Goal: Transaction & Acquisition: Purchase product/service

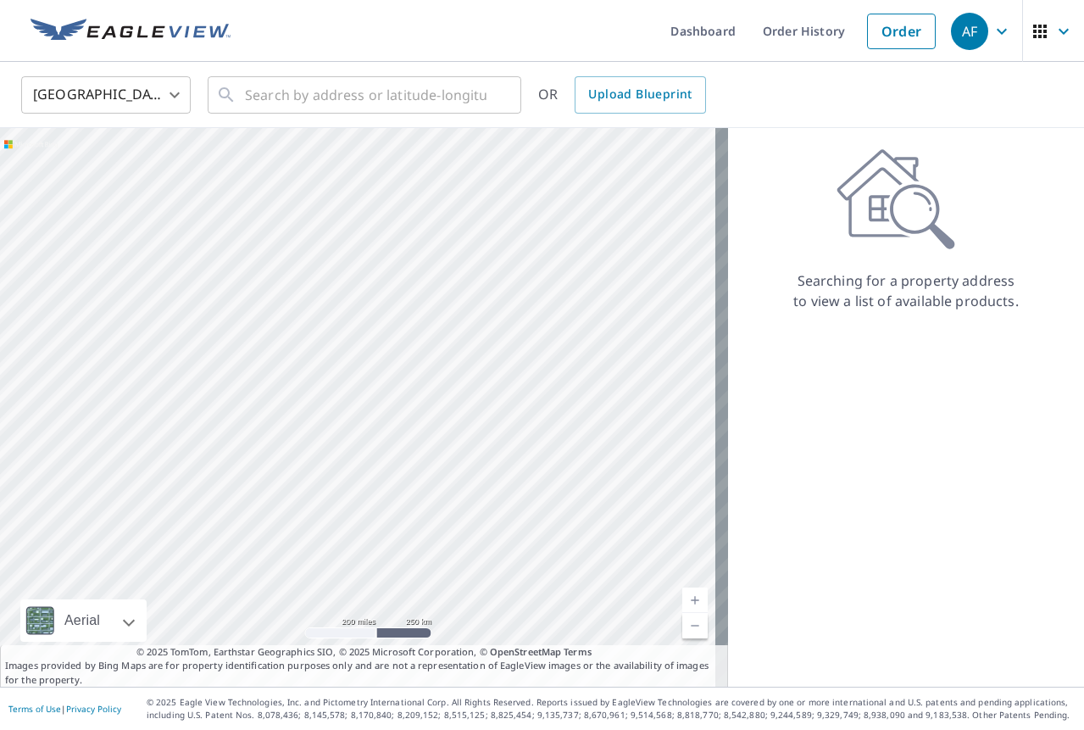
click at [957, 30] on div "AF" at bounding box center [969, 31] width 37 height 37
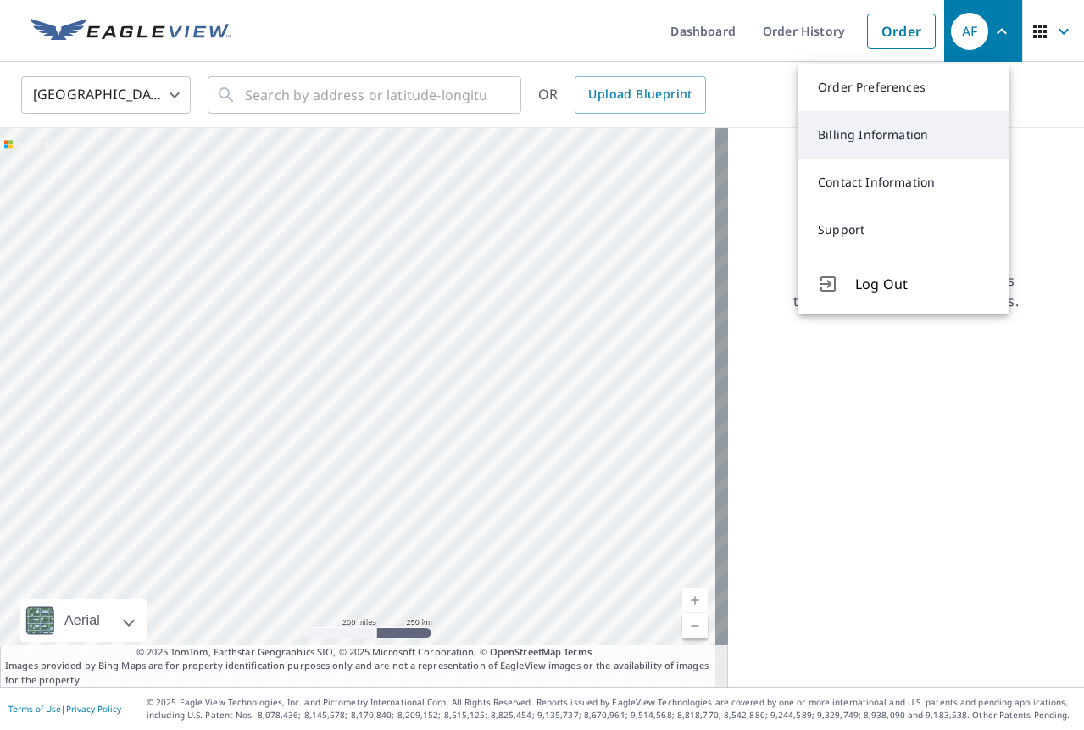
click at [889, 141] on link "Billing Information" at bounding box center [903, 134] width 212 height 47
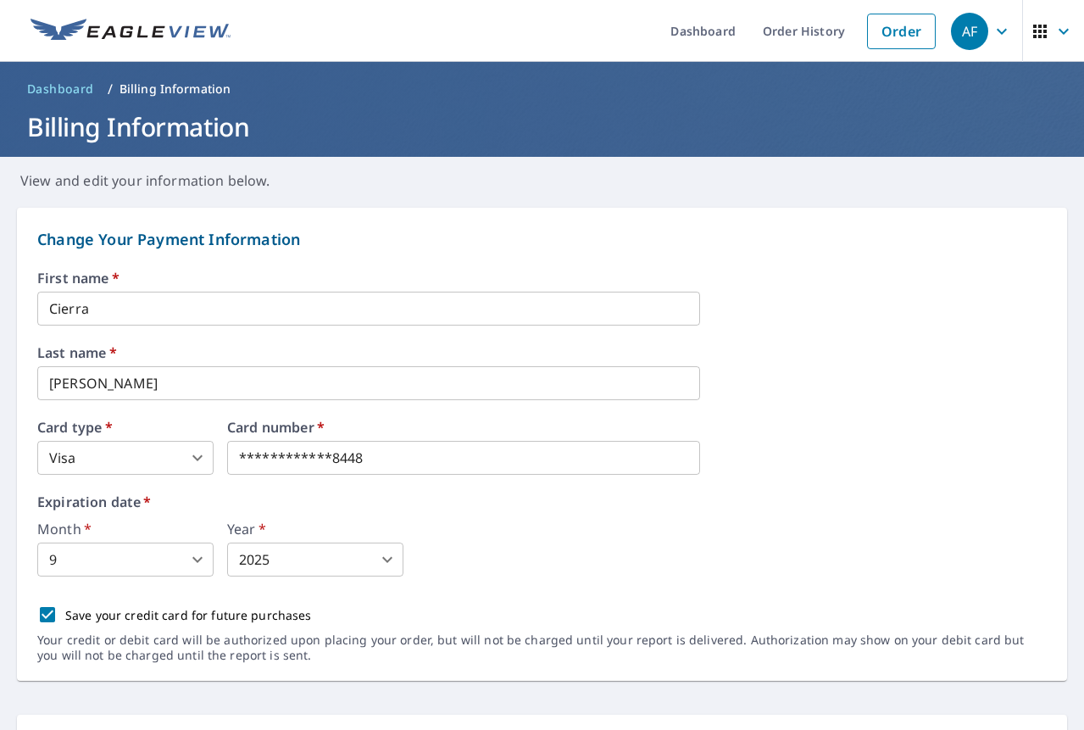
click at [804, 498] on label "Expiration date   *" at bounding box center [541, 502] width 1009 height 14
click at [95, 304] on input "Cierra" at bounding box center [368, 308] width 663 height 34
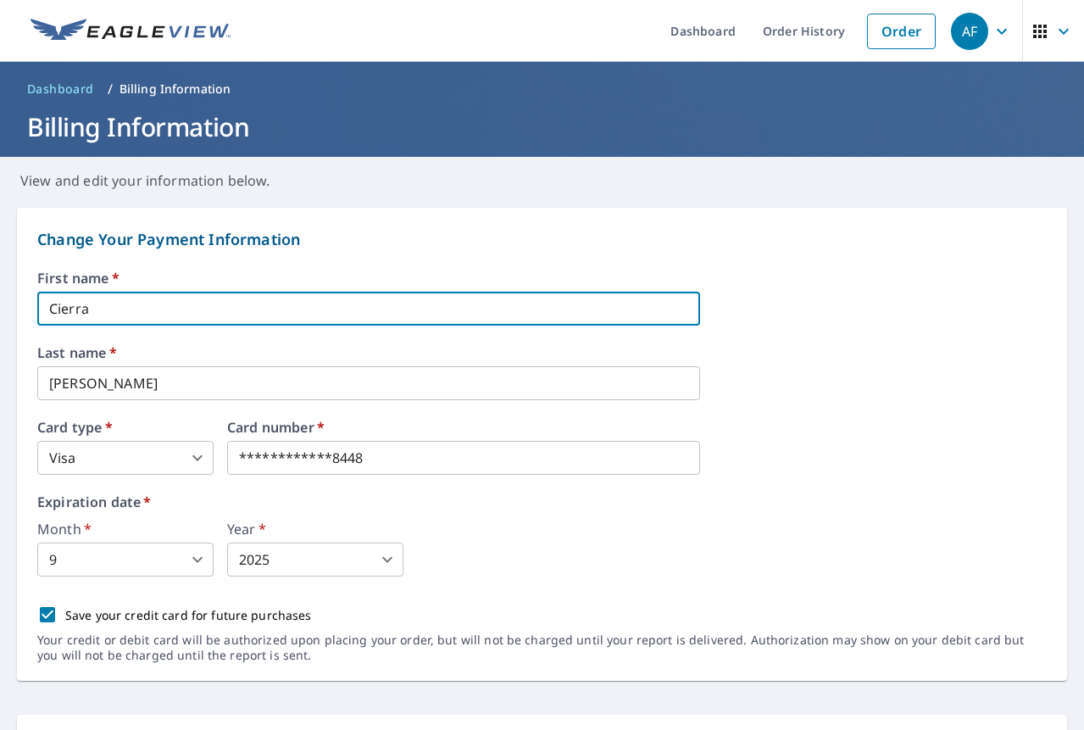
click at [95, 304] on input "Cierra" at bounding box center [368, 308] width 663 height 34
type input "E"
type input "r"
type input "[PERSON_NAME]"
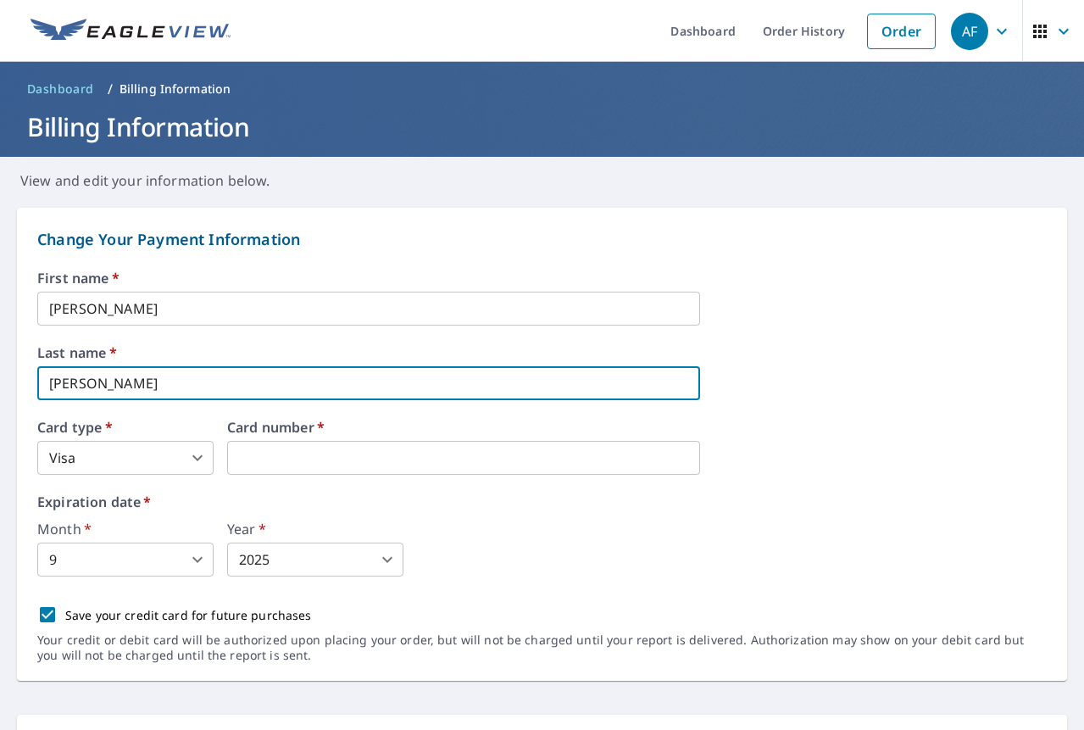
type input "[PERSON_NAME]"
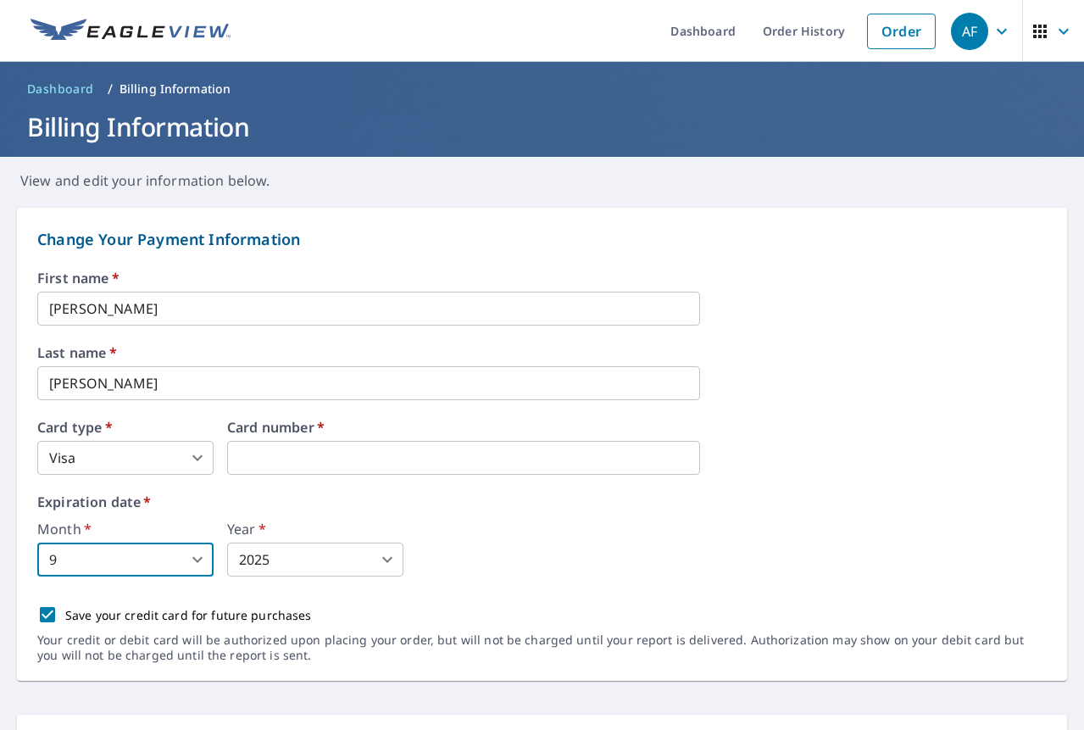
click at [119, 560] on body "AF AF Dashboard Order History Order AF Dashboard / Billing Information Billing …" at bounding box center [542, 365] width 1084 height 730
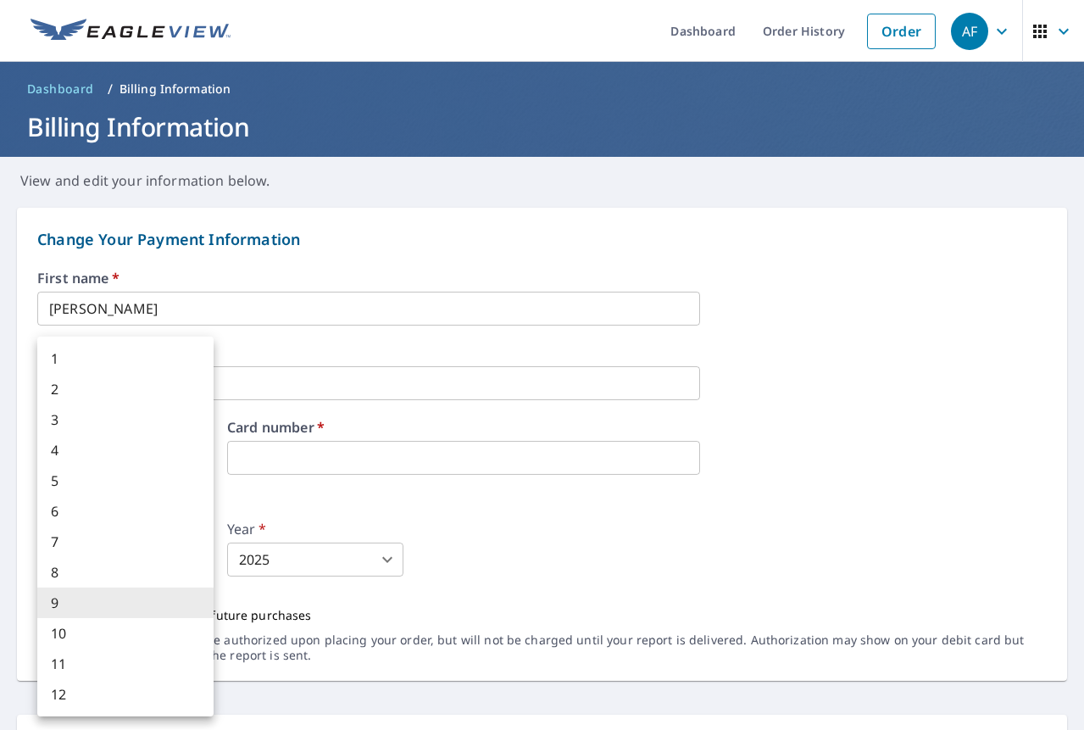
click at [69, 694] on li "12" at bounding box center [125, 694] width 176 height 31
type input "12"
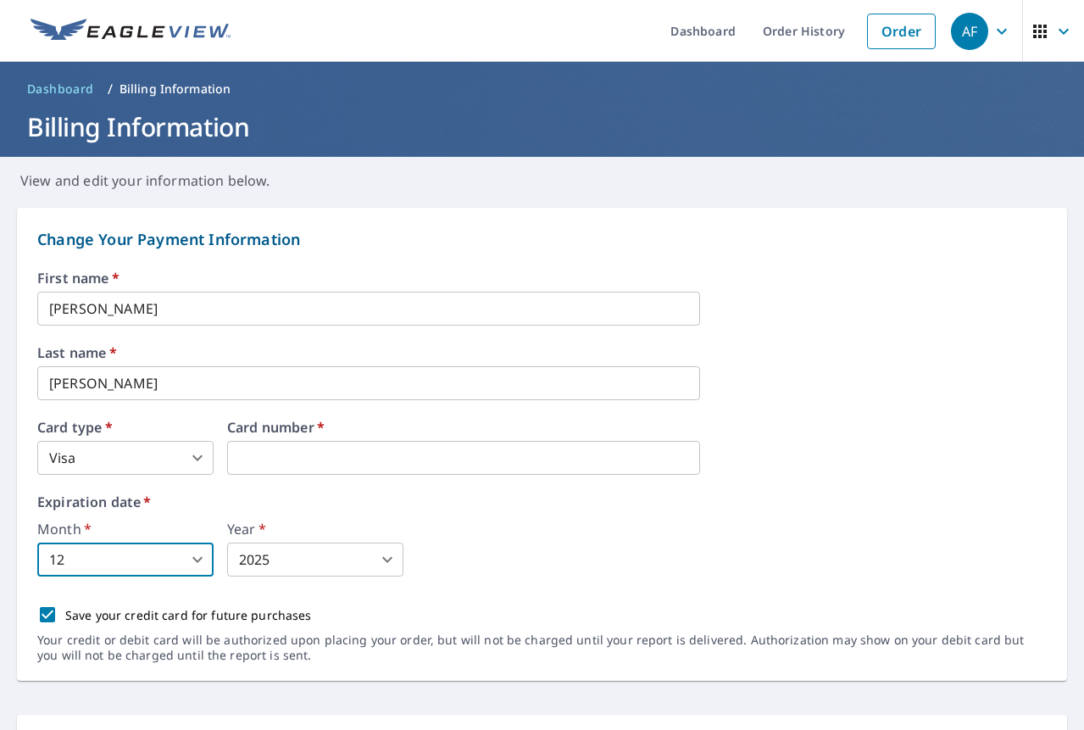
click at [318, 555] on body "AF AF Dashboard Order History Order AF Dashboard / Billing Information Billing …" at bounding box center [542, 365] width 1084 height 730
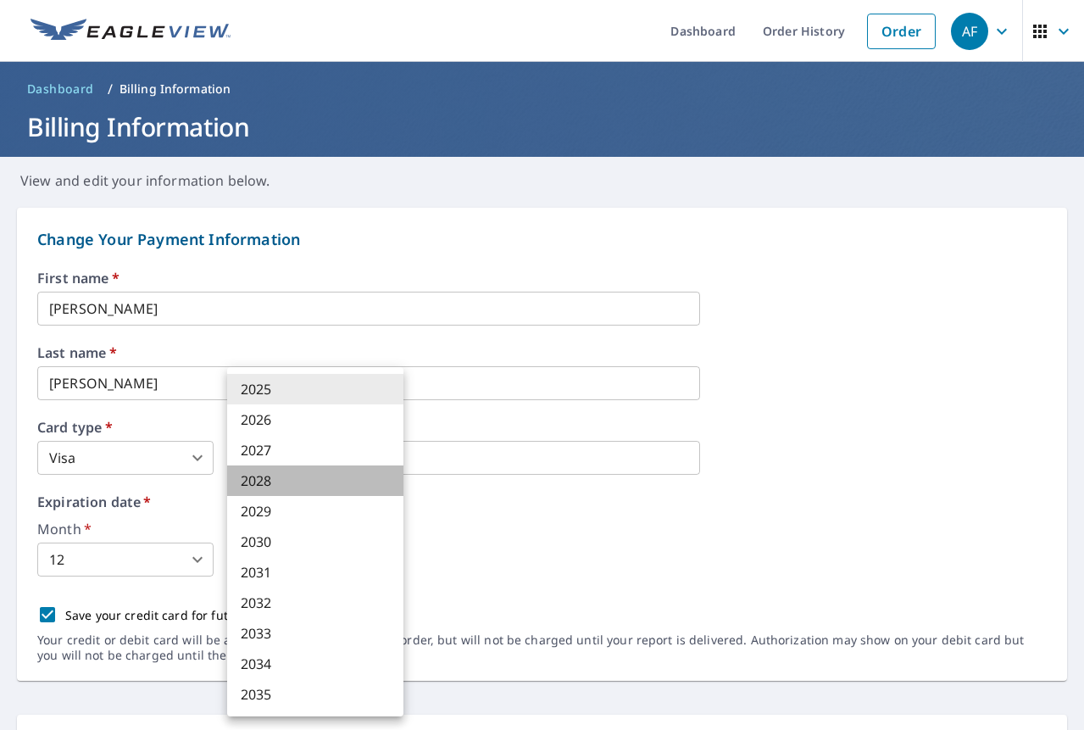
click at [314, 478] on li "2028" at bounding box center [315, 480] width 176 height 31
type input "2028"
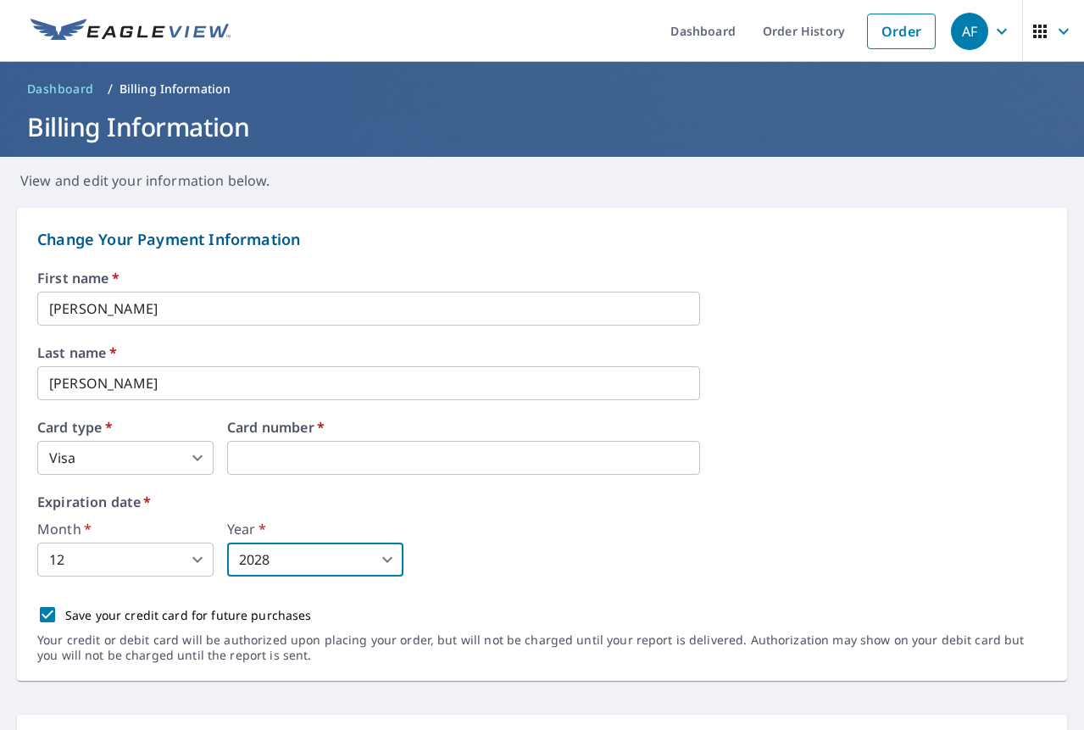
click at [587, 575] on div "Month   * 12 12 ​ Year   * 2028 2028 ​" at bounding box center [541, 549] width 1009 height 54
click at [863, 301] on div "First name   * [PERSON_NAME]" at bounding box center [541, 298] width 1009 height 54
click at [496, 264] on div "Change Your Payment Information First name   * [PERSON_NAME] ​ Last name   * [P…" at bounding box center [541, 454] width 1009 height 452
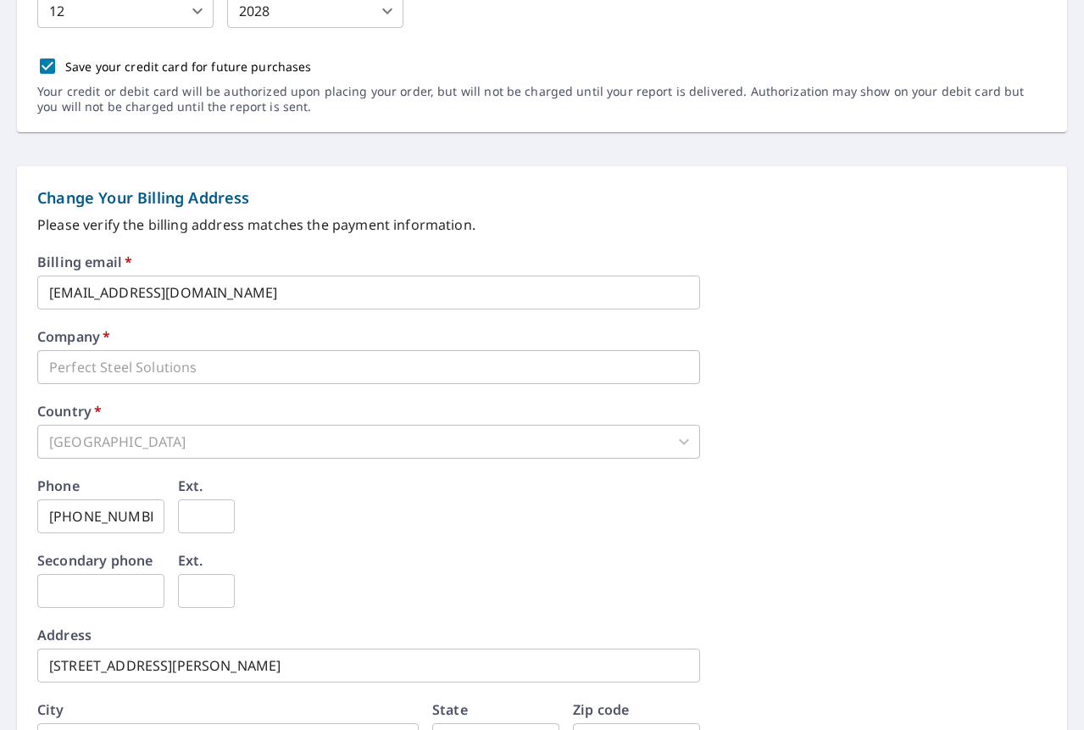
scroll to position [708, 0]
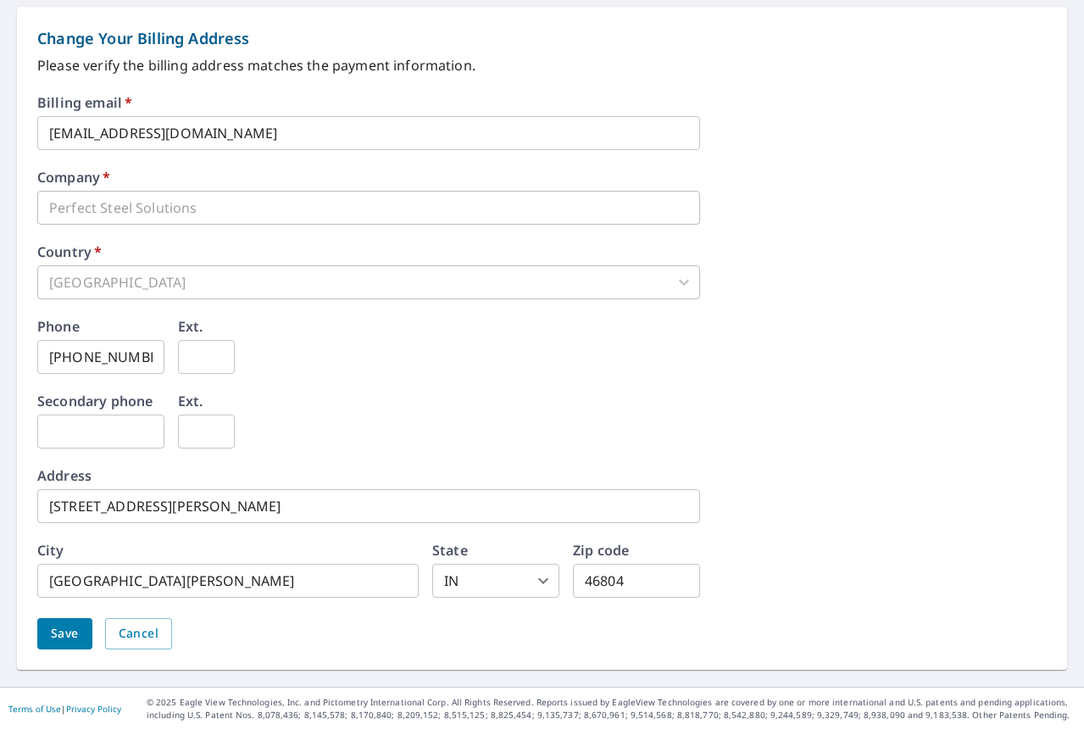
click at [61, 635] on span "Save" at bounding box center [65, 633] width 28 height 21
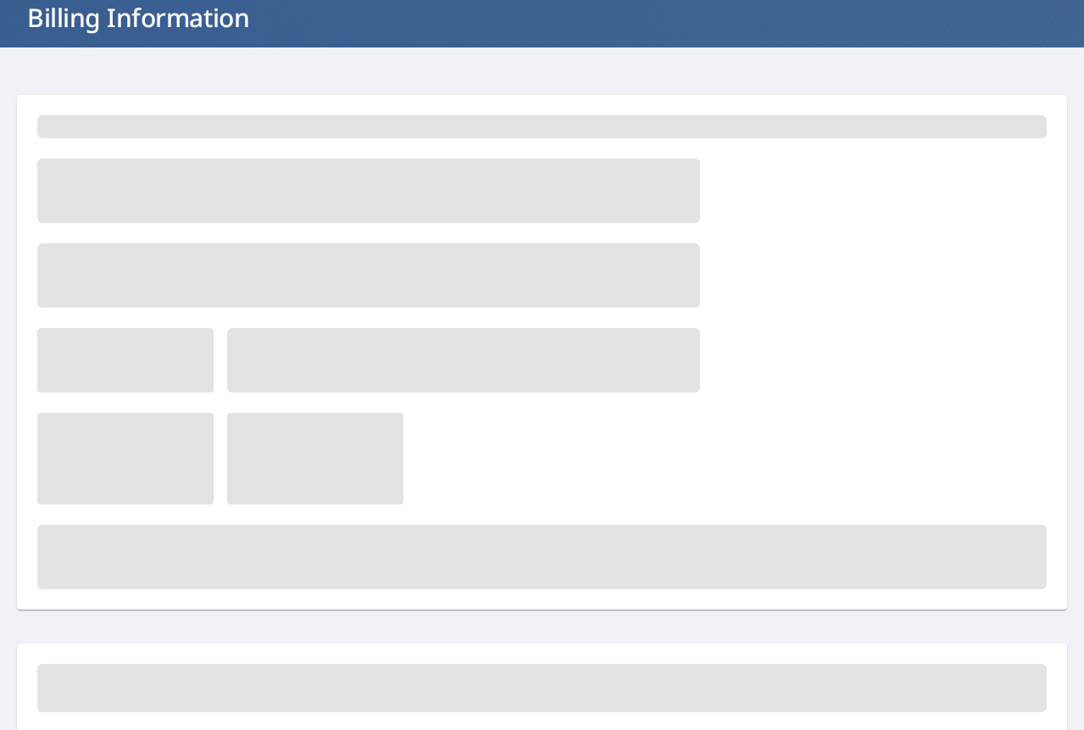
scroll to position [0, 0]
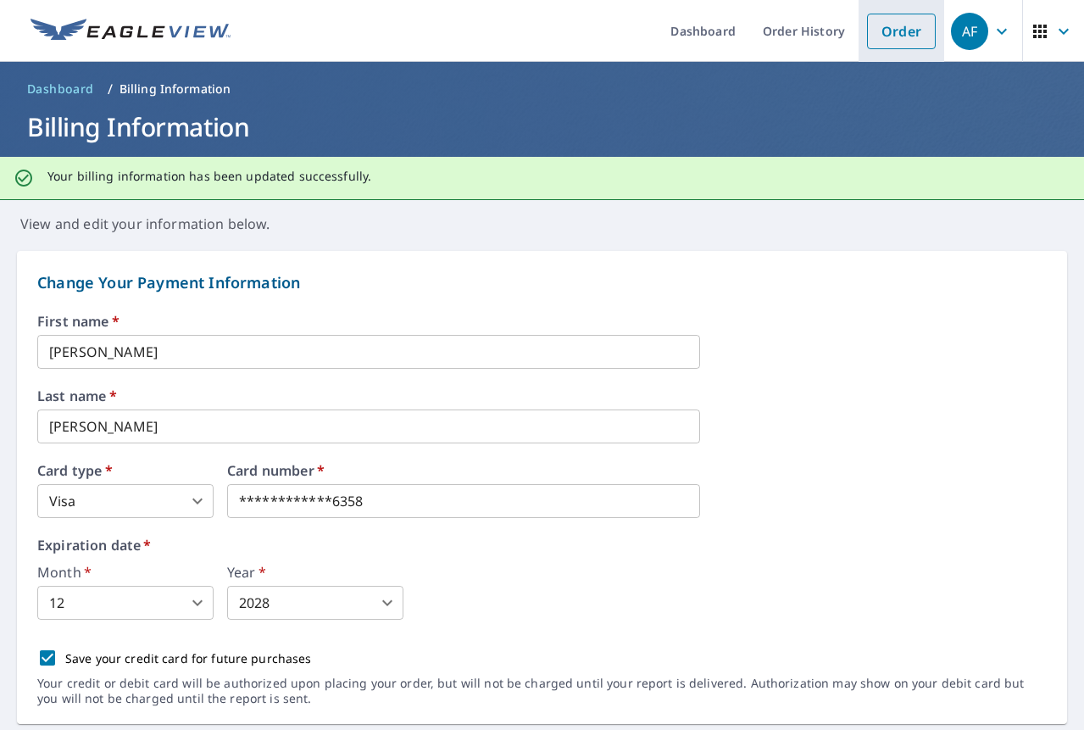
click at [867, 27] on link "Order" at bounding box center [901, 32] width 69 height 36
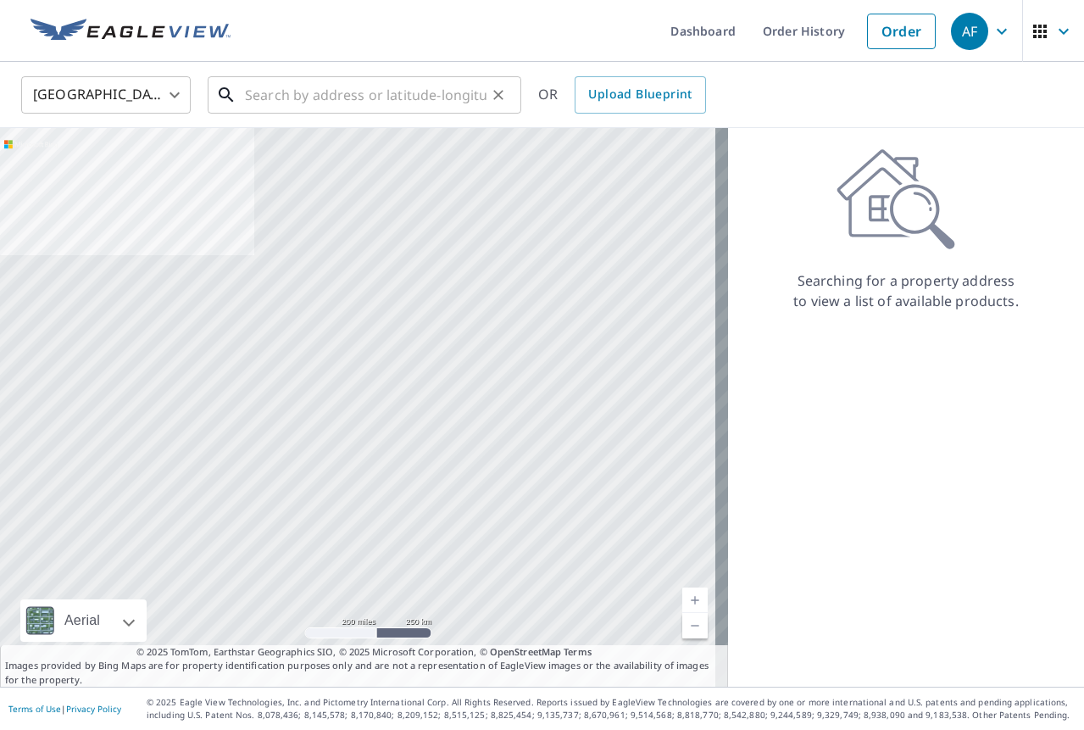
click at [425, 96] on input "text" at bounding box center [365, 94] width 241 height 47
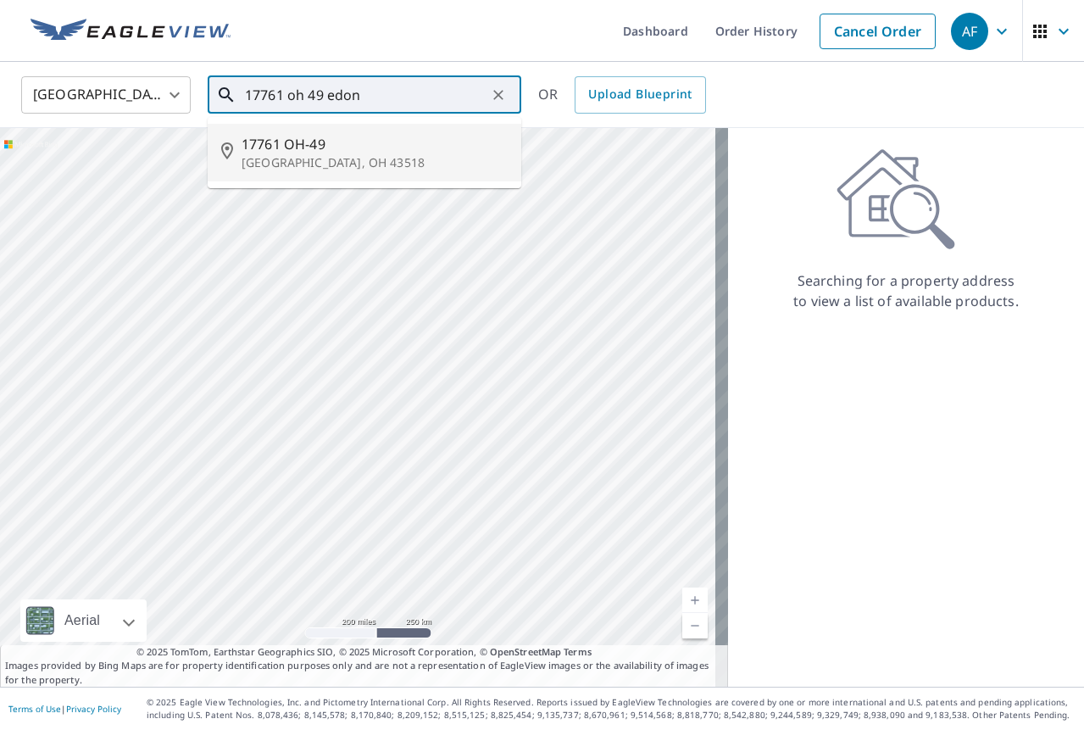
click at [390, 150] on span "17761 OH-49" at bounding box center [374, 144] width 266 height 20
type input "[STREET_ADDRESS]"
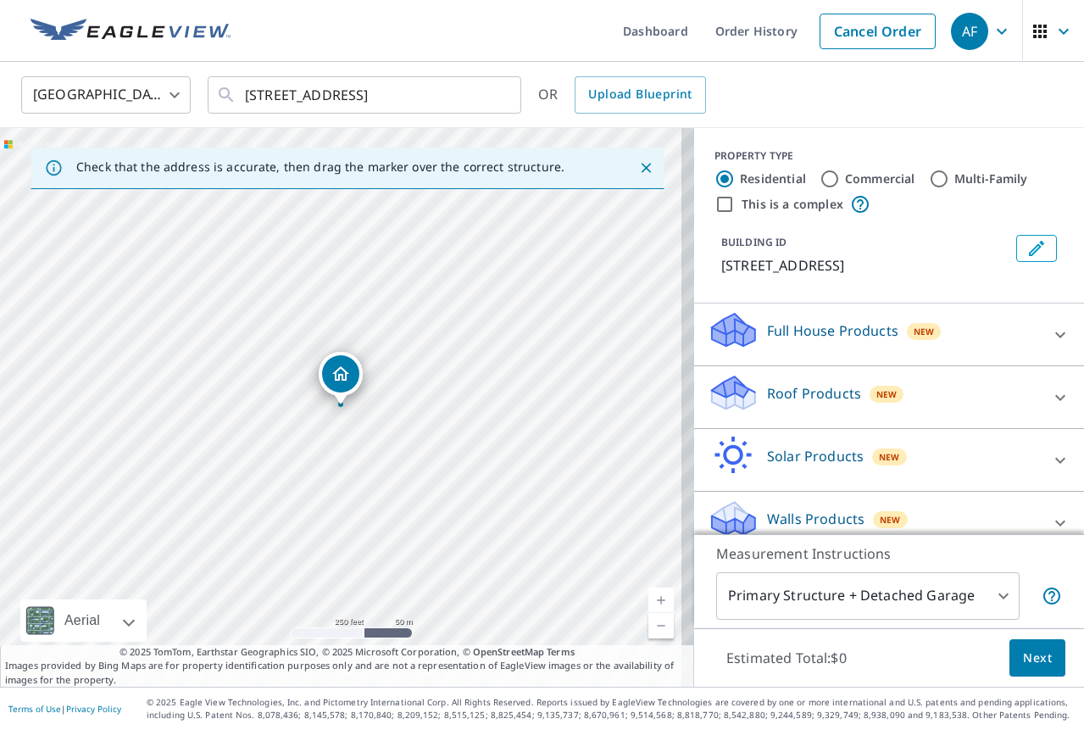
click at [930, 376] on div "Roof Products New" at bounding box center [874, 397] width 332 height 48
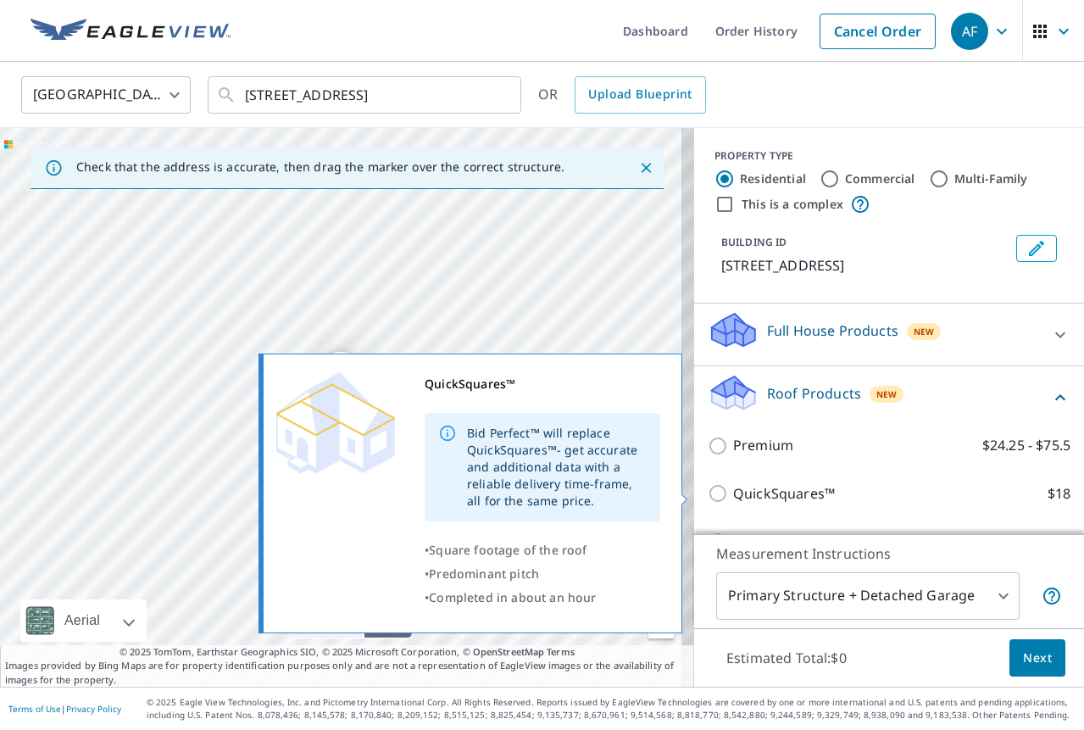
click at [742, 490] on p "QuickSquares™" at bounding box center [784, 493] width 102 height 21
click at [733, 490] on input "QuickSquares™ $18" at bounding box center [720, 493] width 25 height 20
checkbox input "true"
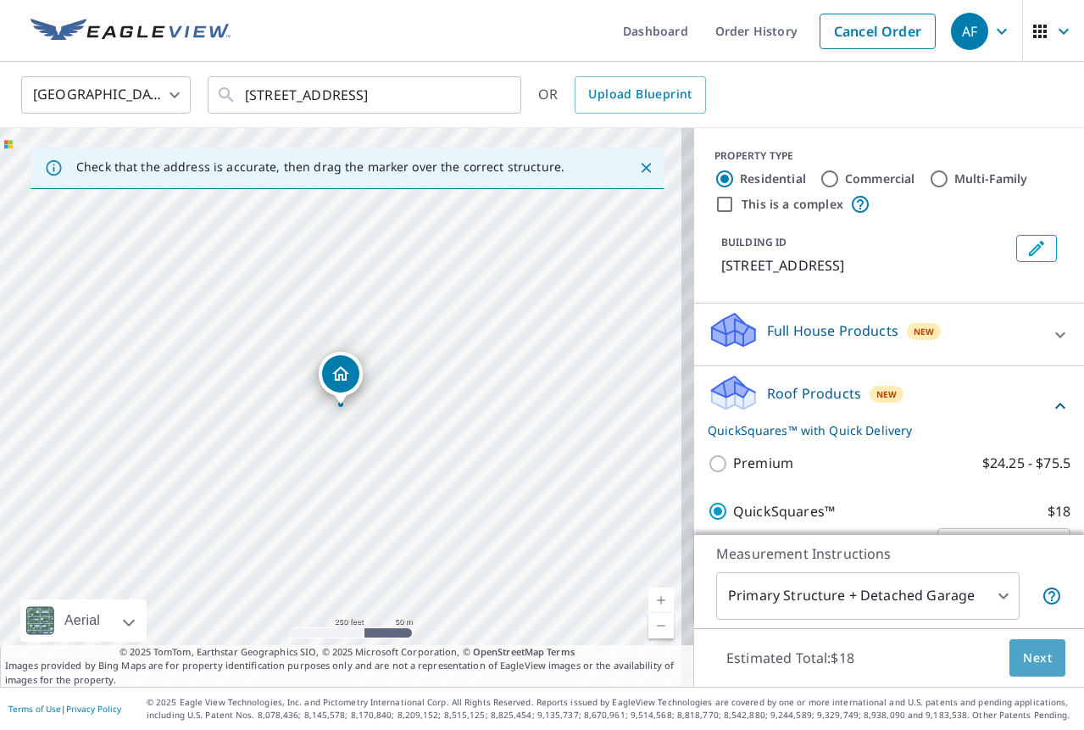
click at [1038, 662] on span "Next" at bounding box center [1037, 657] width 29 height 21
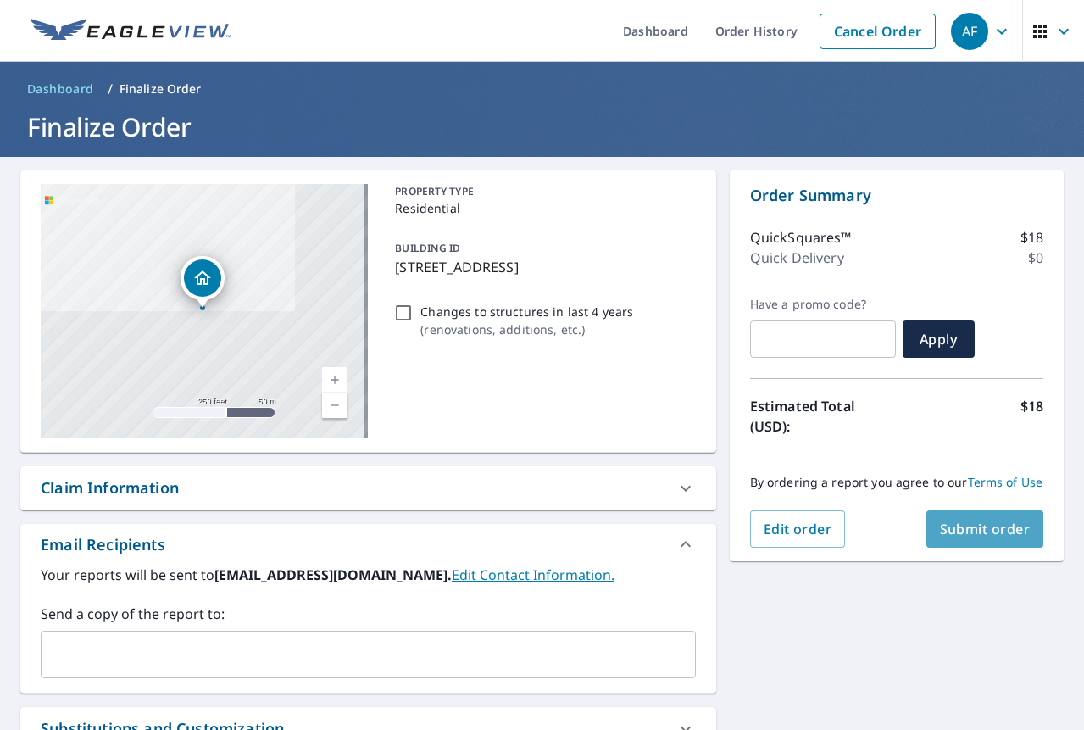
click at [982, 547] on button "Submit order" at bounding box center [985, 528] width 118 height 37
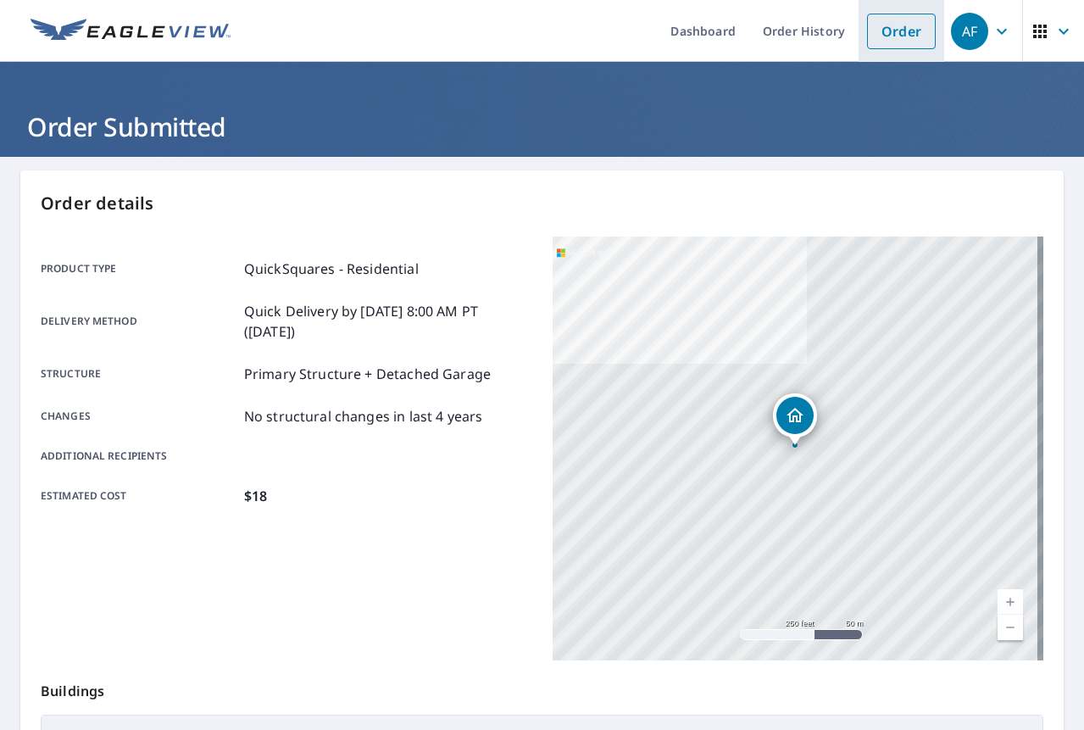
click at [871, 40] on link "Order" at bounding box center [901, 32] width 69 height 36
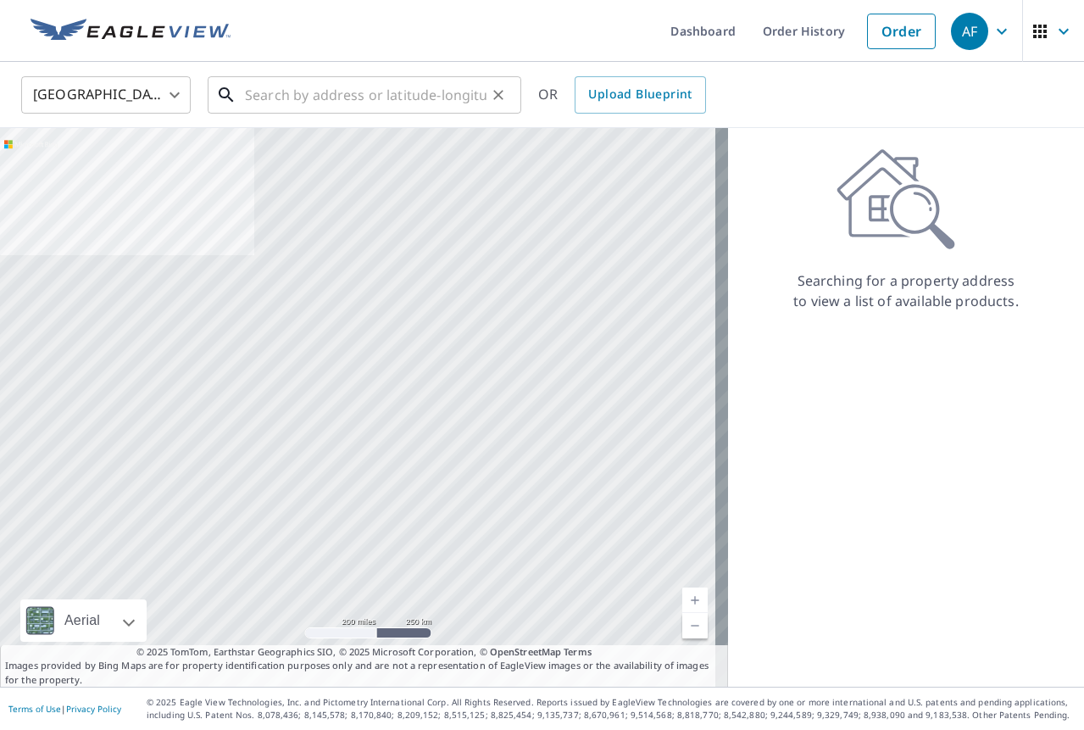
click at [372, 103] on input "text" at bounding box center [365, 94] width 241 height 47
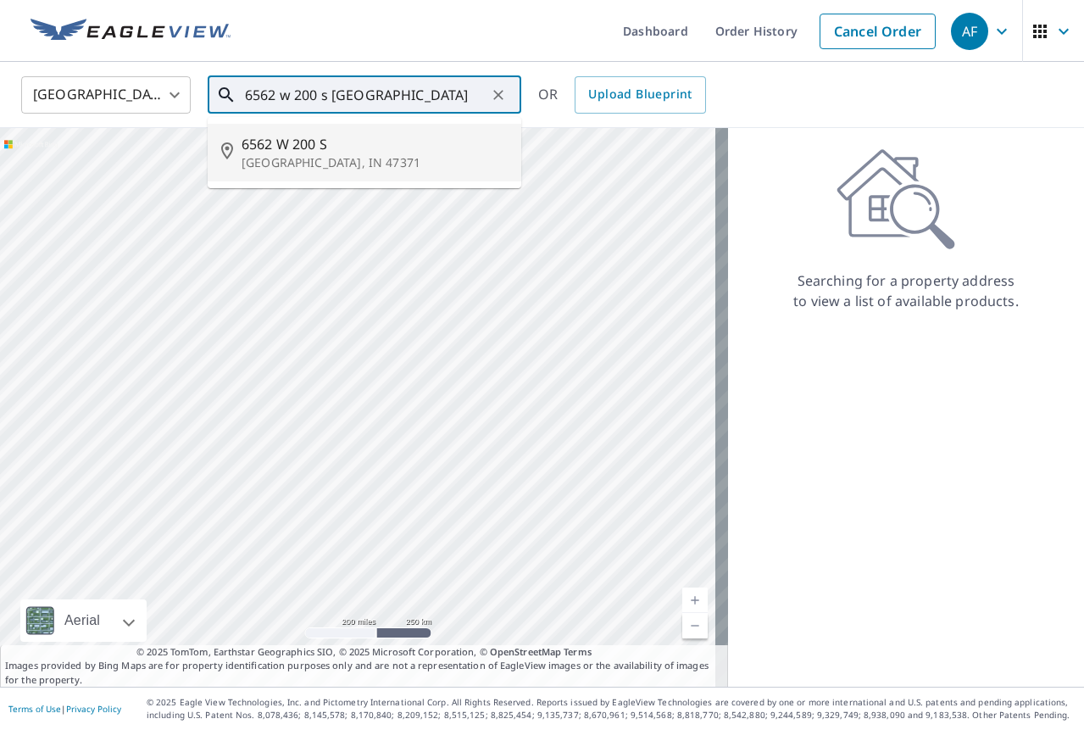
click at [239, 164] on li "[STREET_ADDRESS]" at bounding box center [365, 153] width 314 height 58
type input "[STREET_ADDRESS]"
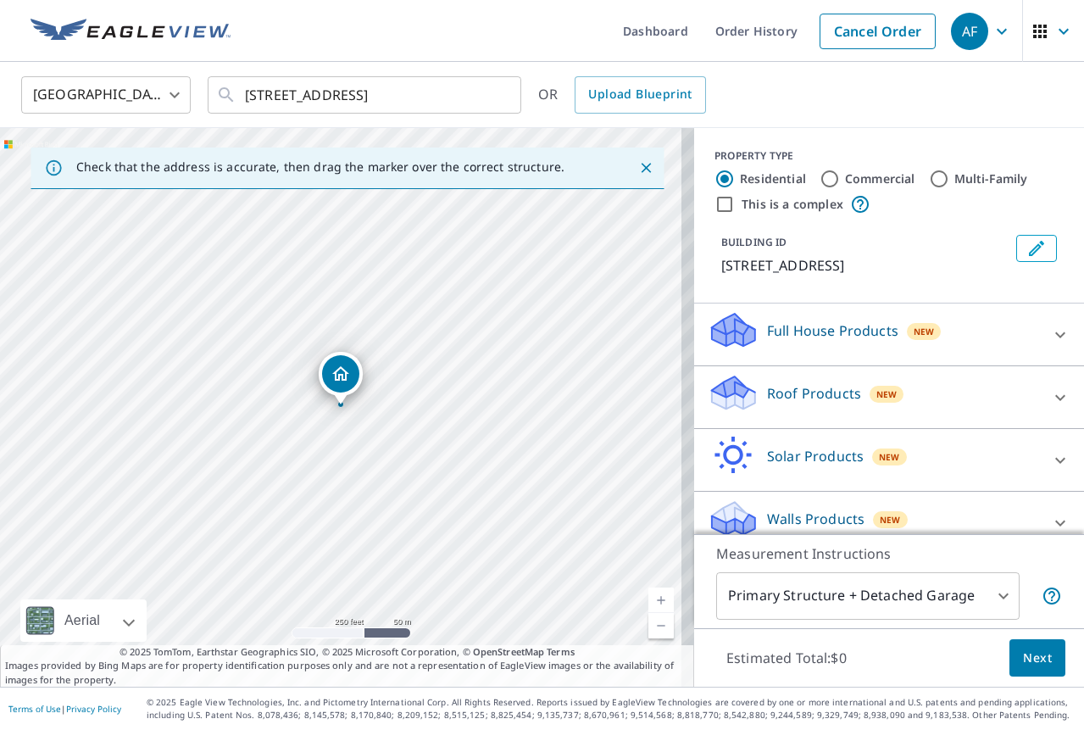
click at [818, 405] on div "Roof Products New" at bounding box center [874, 397] width 332 height 48
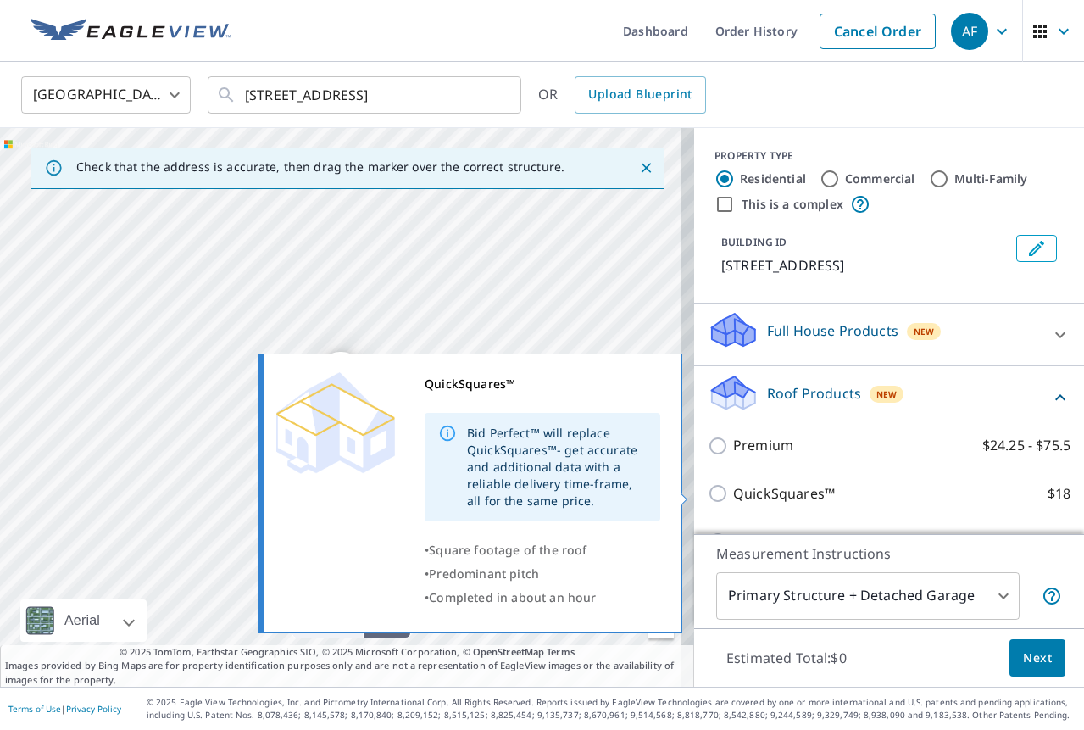
click at [766, 486] on p "QuickSquares™" at bounding box center [784, 493] width 102 height 21
click at [733, 486] on input "QuickSquares™ $18" at bounding box center [720, 493] width 25 height 20
checkbox input "true"
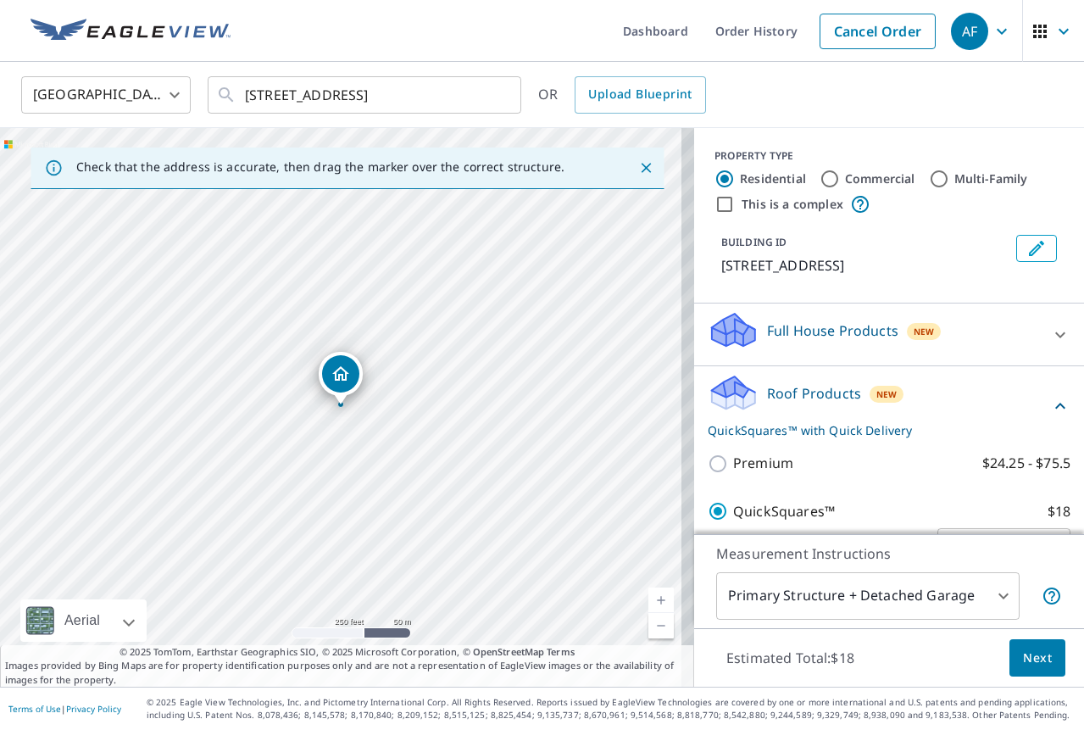
click at [1039, 669] on button "Next" at bounding box center [1037, 658] width 56 height 38
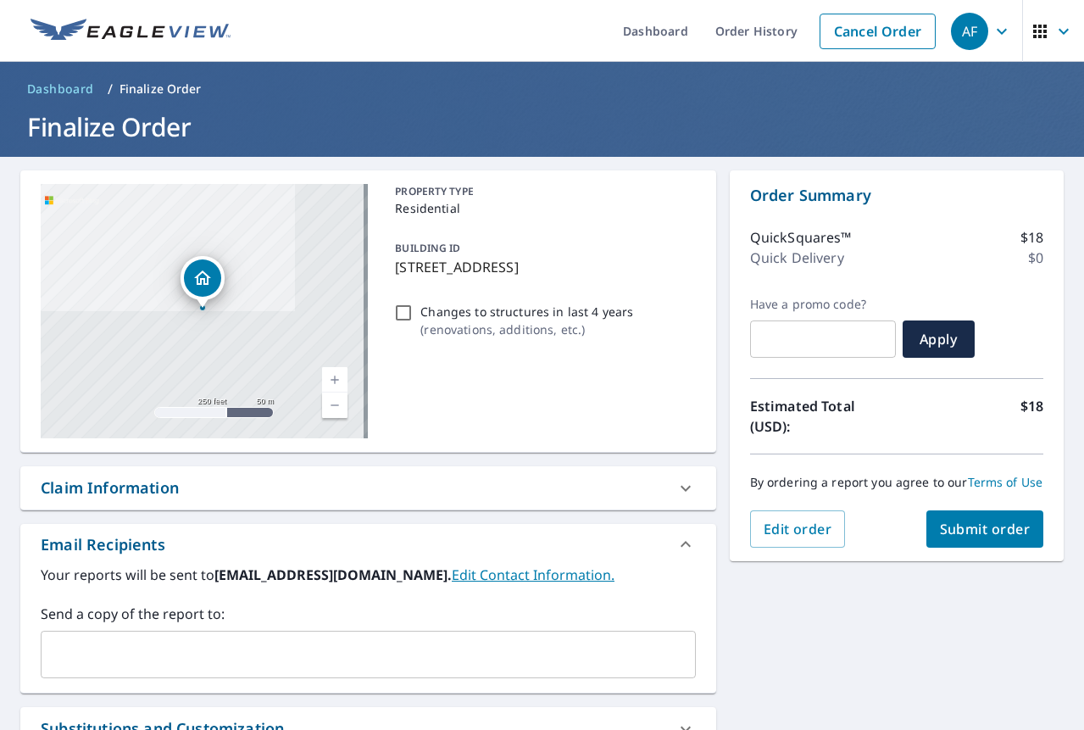
click at [945, 538] on span "Submit order" at bounding box center [985, 528] width 91 height 19
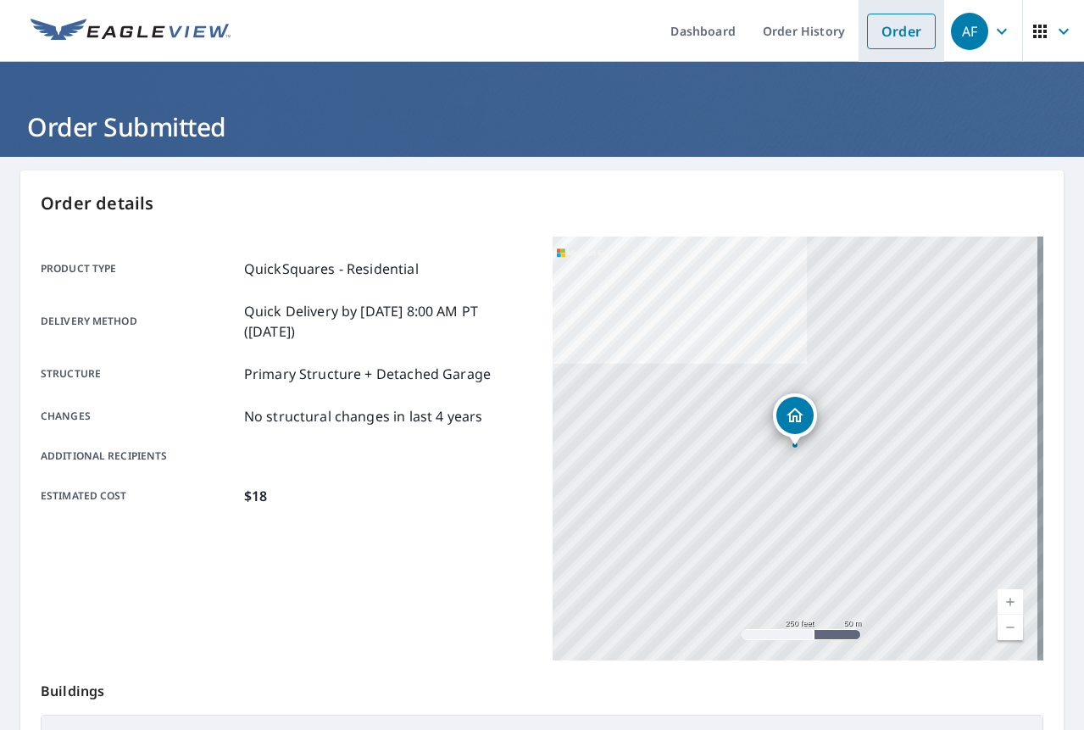
click at [886, 31] on link "Order" at bounding box center [901, 32] width 69 height 36
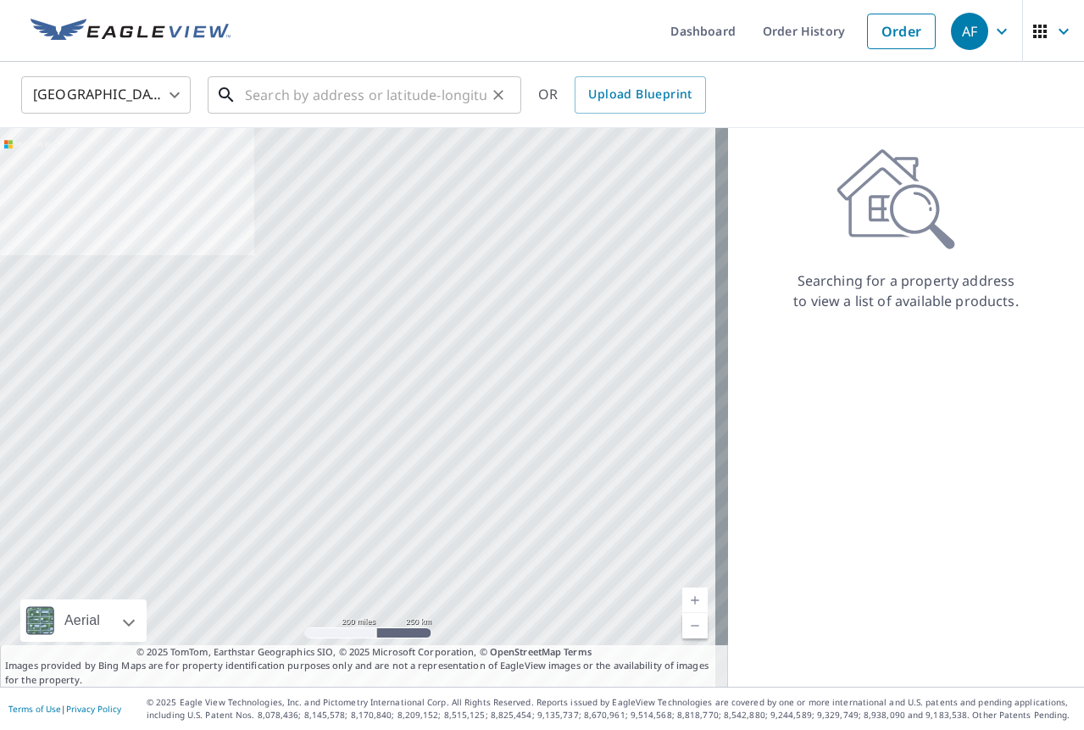
click at [376, 113] on div "​" at bounding box center [365, 94] width 314 height 37
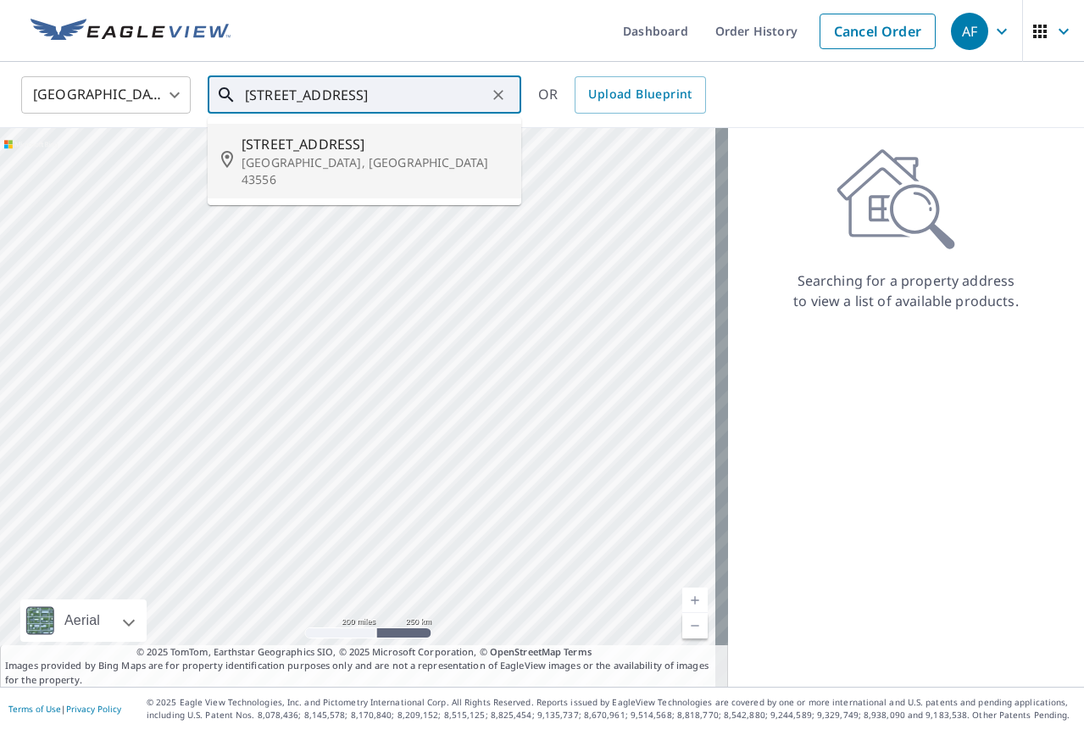
click at [289, 201] on div at bounding box center [364, 407] width 728 height 558
click at [302, 164] on p "[GEOGRAPHIC_DATA], [GEOGRAPHIC_DATA] 43556" at bounding box center [374, 171] width 266 height 34
type input "[STREET_ADDRESS]"
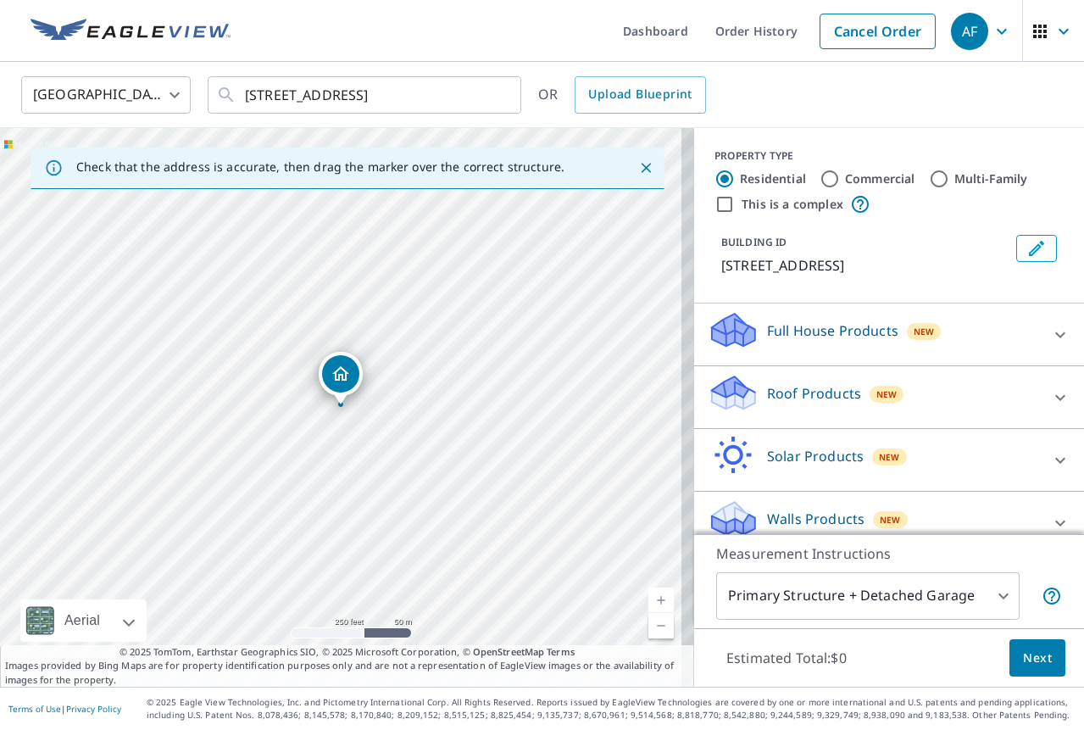
click at [935, 400] on div "Roof Products New" at bounding box center [874, 397] width 332 height 48
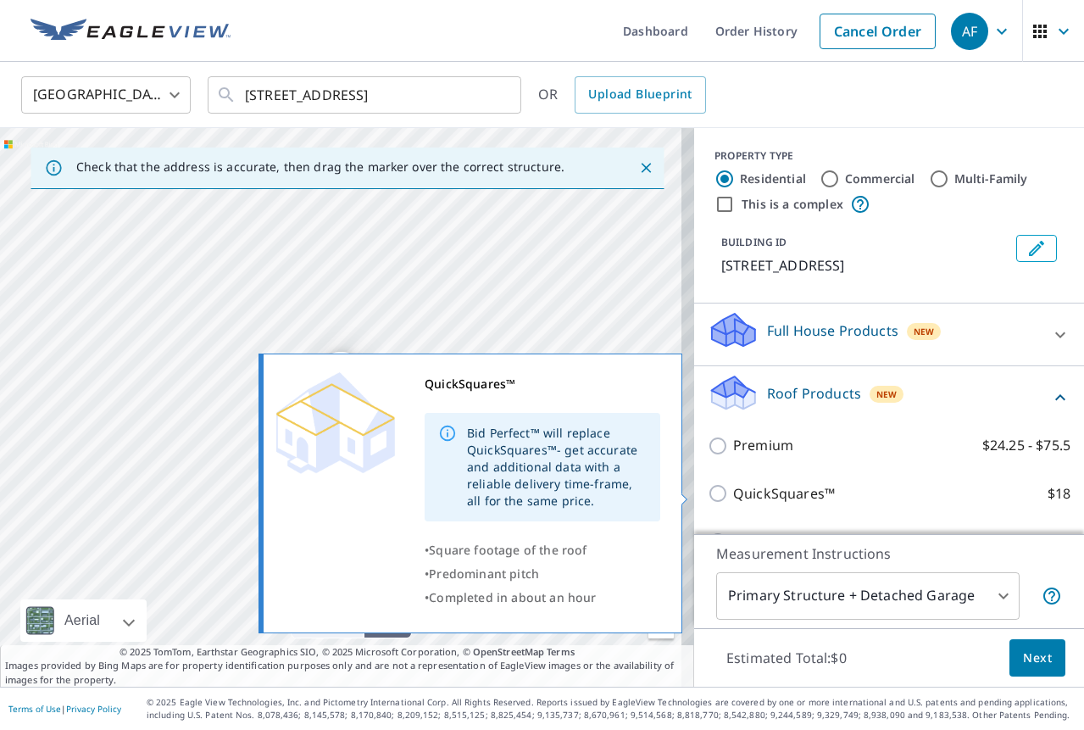
click at [708, 497] on input "QuickSquares™ $18" at bounding box center [720, 493] width 25 height 20
checkbox input "true"
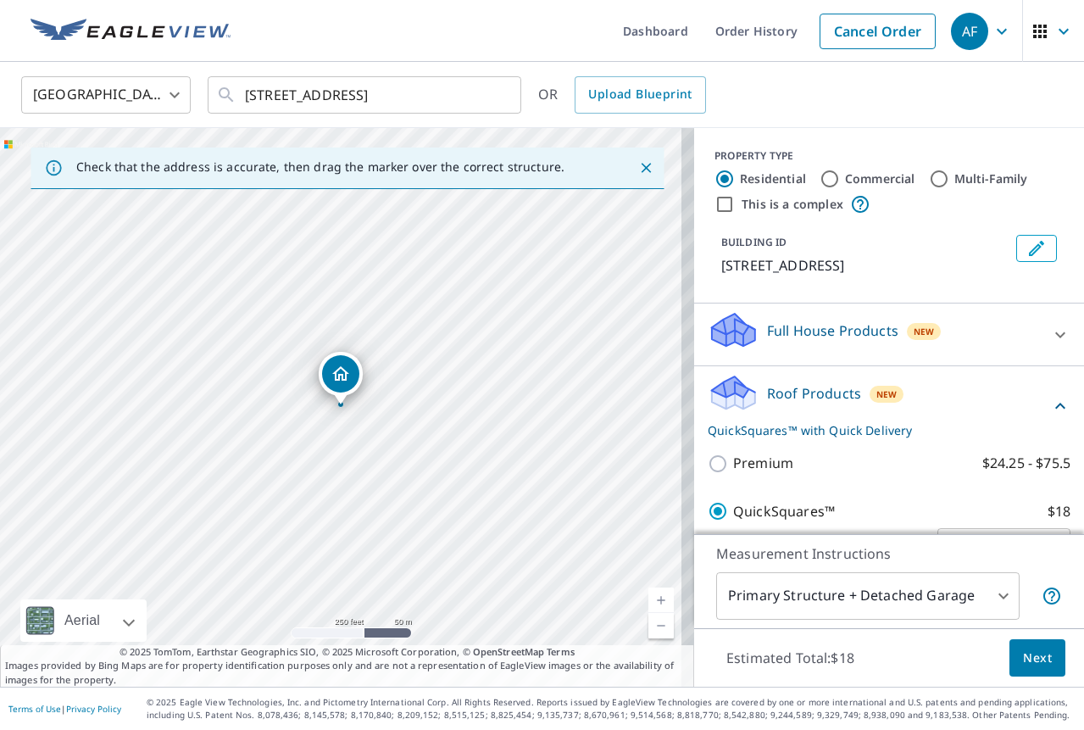
click at [1009, 656] on button "Next" at bounding box center [1037, 658] width 56 height 38
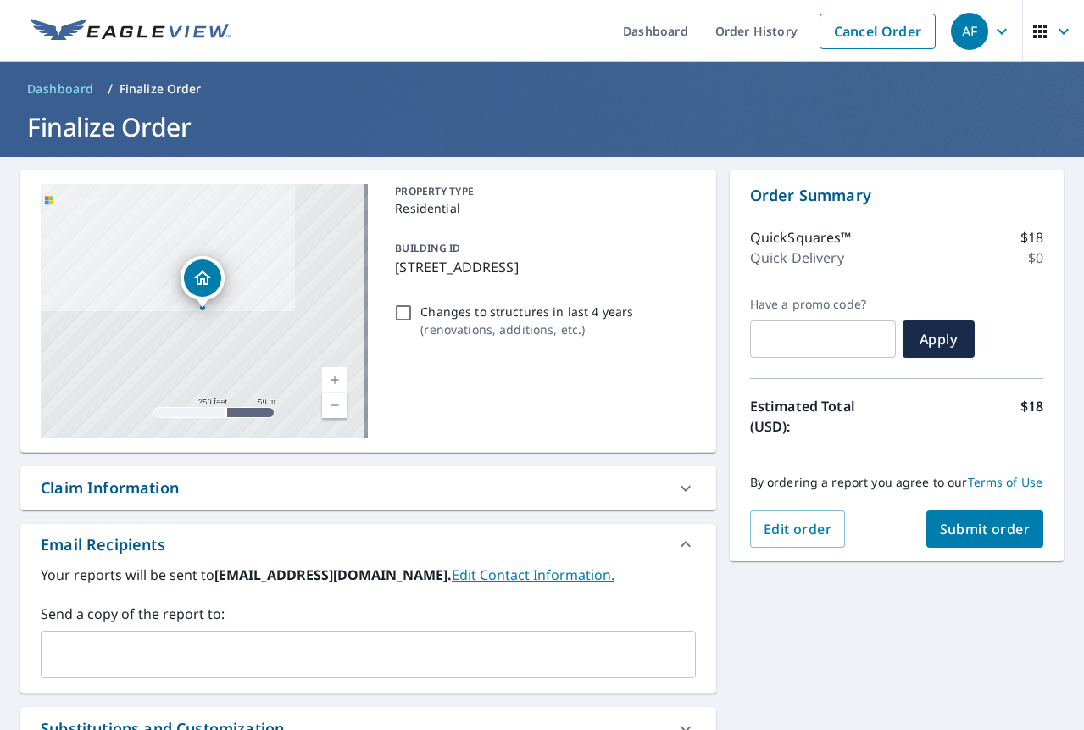
click at [960, 536] on span "Submit order" at bounding box center [985, 528] width 91 height 19
